Goal: Information Seeking & Learning: Learn about a topic

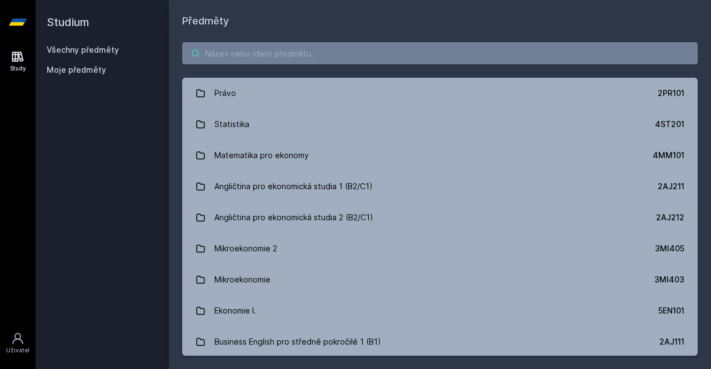
click at [292, 54] on input "search" at bounding box center [440, 53] width 516 height 22
type input "Ě"
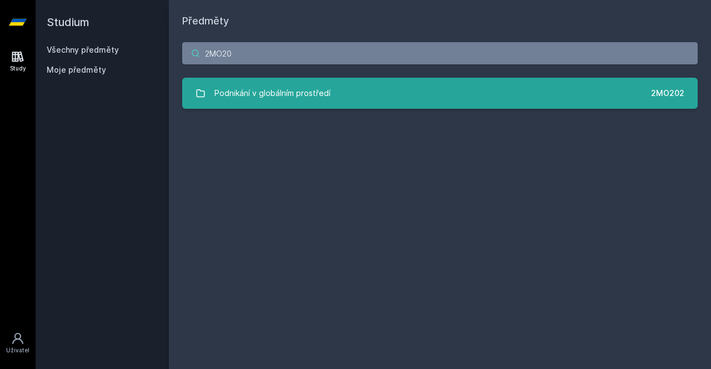
type input "2MO20"
click at [274, 104] on div "Podnikání v globálním prostředí" at bounding box center [272, 93] width 116 height 22
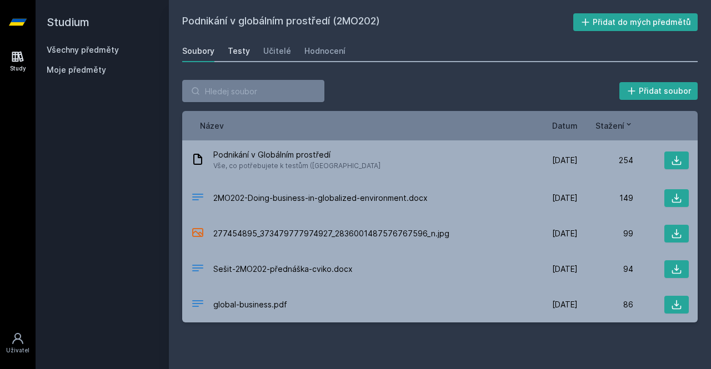
click at [242, 54] on div "Testy" at bounding box center [239, 51] width 22 height 11
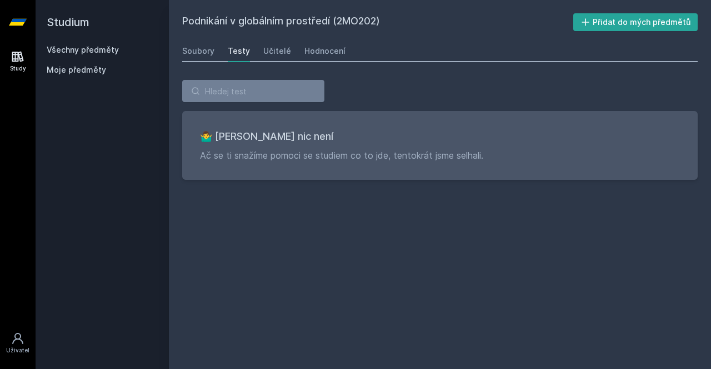
click at [288, 52] on div "Soubory Testy Učitelé Hodnocení" at bounding box center [440, 51] width 516 height 22
click at [280, 41] on link "Učitelé" at bounding box center [277, 51] width 28 height 22
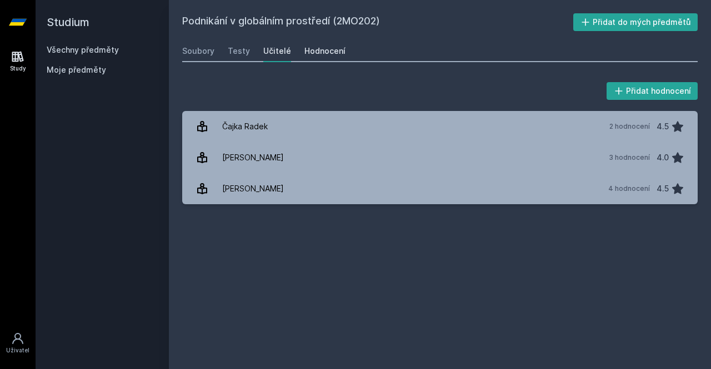
click at [311, 44] on link "Hodnocení" at bounding box center [324, 51] width 41 height 22
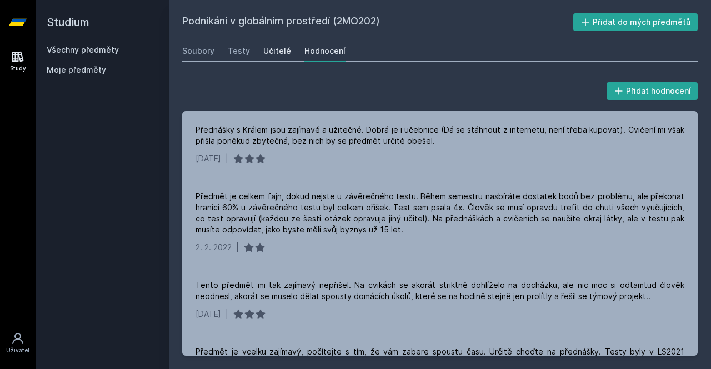
click at [281, 52] on div "Učitelé" at bounding box center [277, 51] width 28 height 11
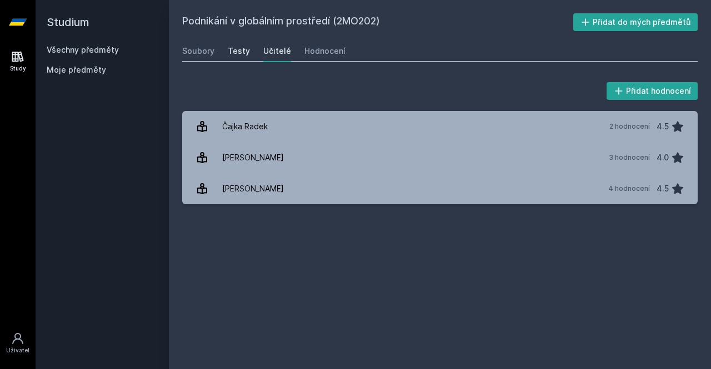
click at [238, 58] on link "Testy" at bounding box center [239, 51] width 22 height 22
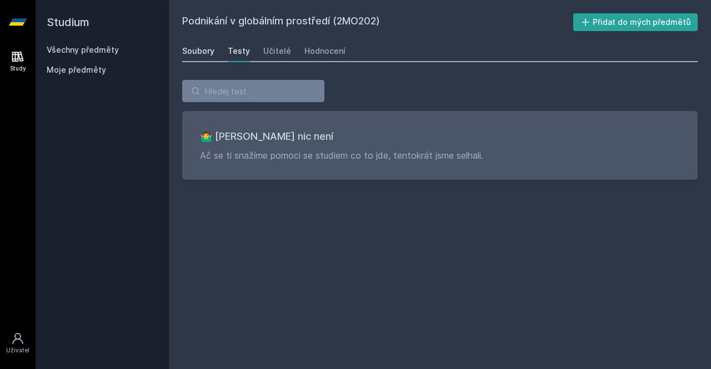
click at [209, 53] on div "Soubory" at bounding box center [198, 51] width 32 height 11
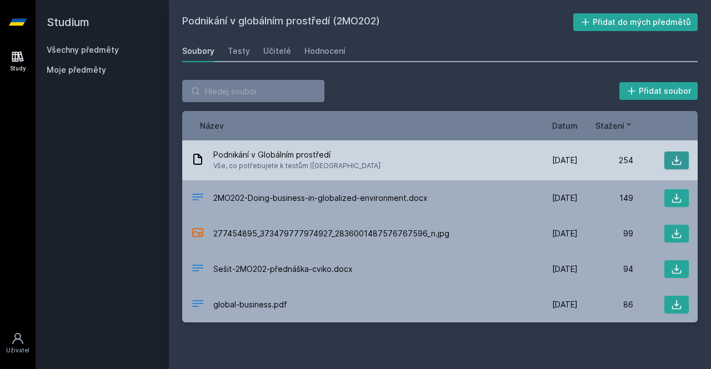
click at [680, 163] on icon at bounding box center [676, 160] width 11 height 11
